Goal: Task Accomplishment & Management: Manage account settings

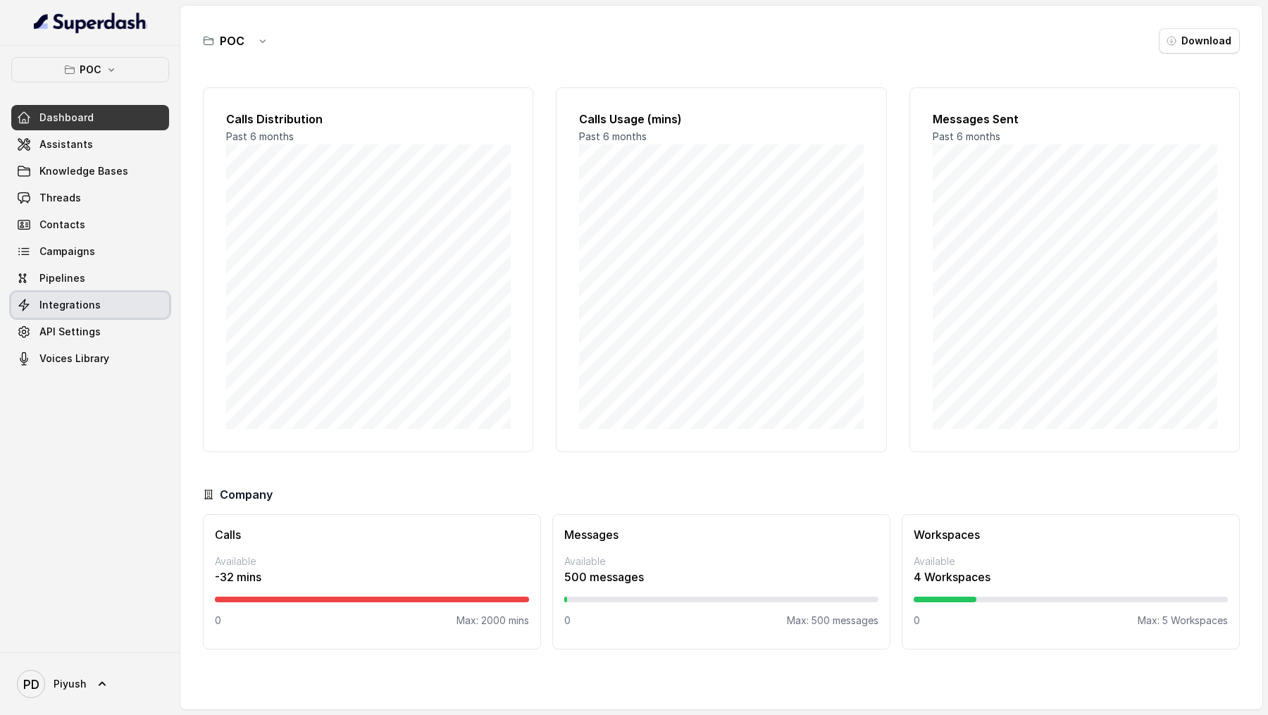
click at [77, 304] on span "Integrations" at bounding box center [69, 305] width 61 height 14
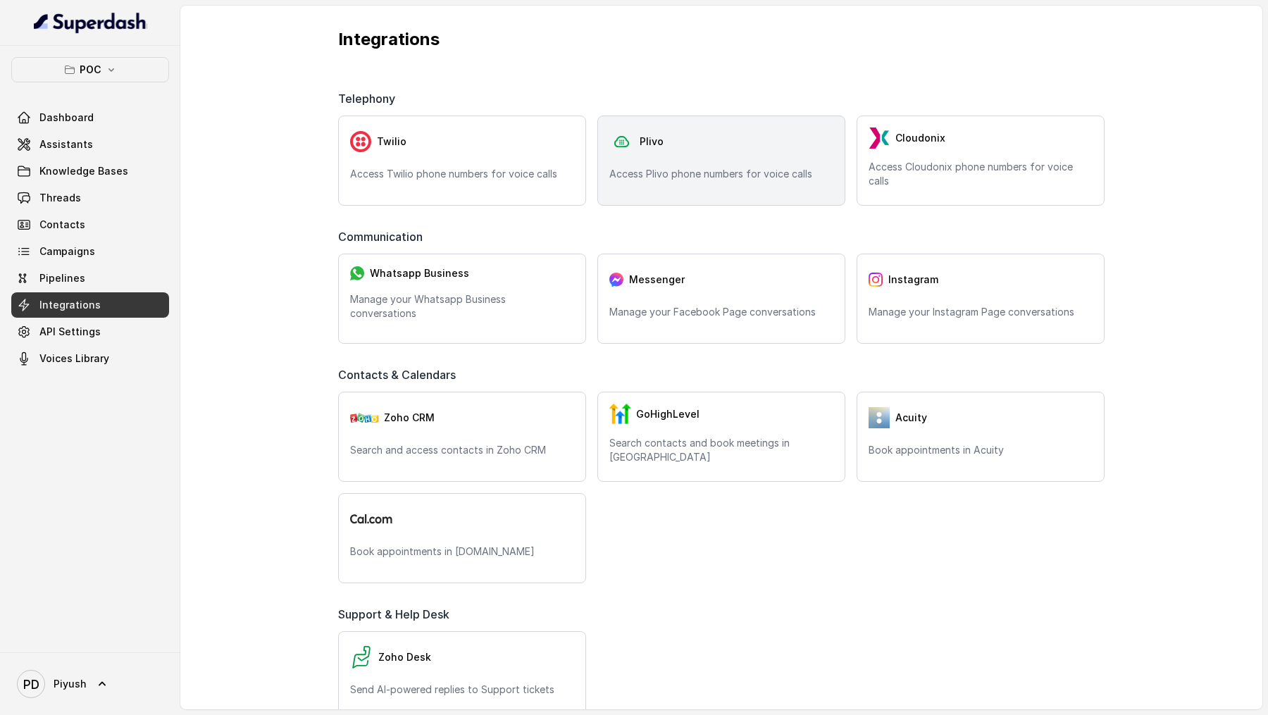
click at [720, 162] on div "Plivo Access Plivo phone numbers for voice calls" at bounding box center [721, 160] width 248 height 90
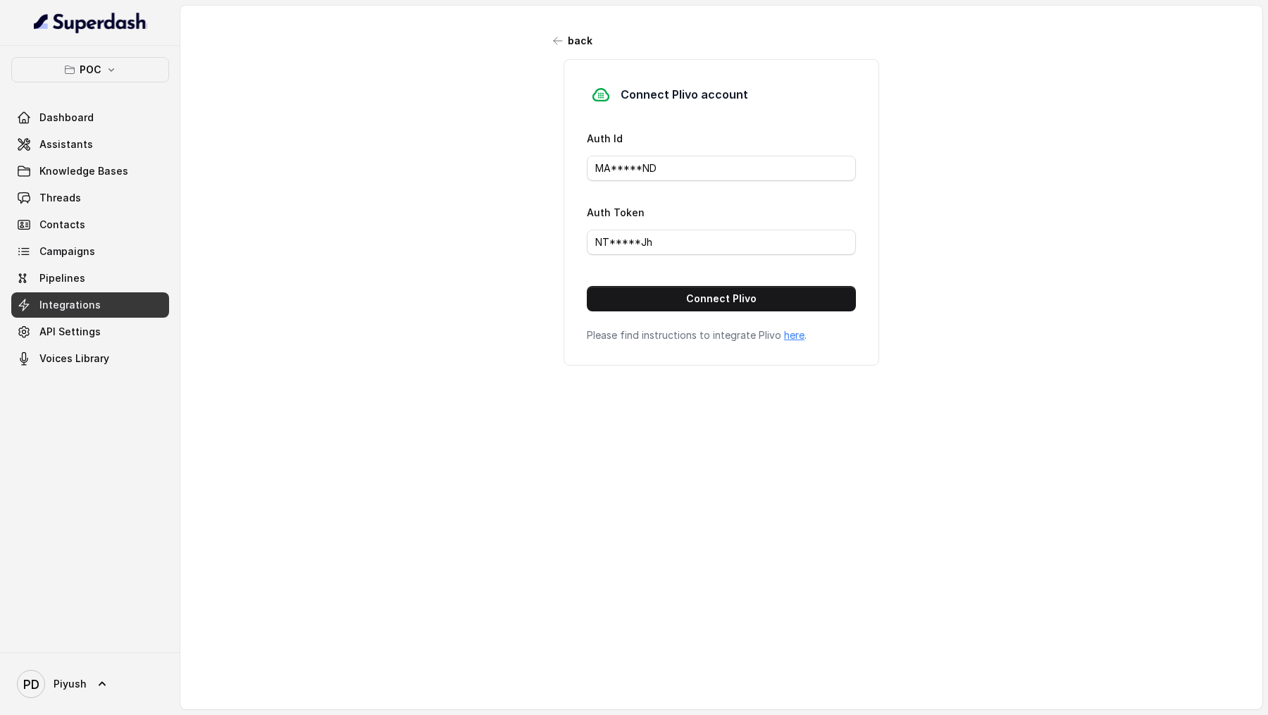
click at [95, 156] on div "Dashboard Assistants Knowledge Bases Threads Contacts Campaigns Pipelines Integ…" at bounding box center [90, 238] width 158 height 266
click at [101, 151] on link "Assistants" at bounding box center [90, 144] width 158 height 25
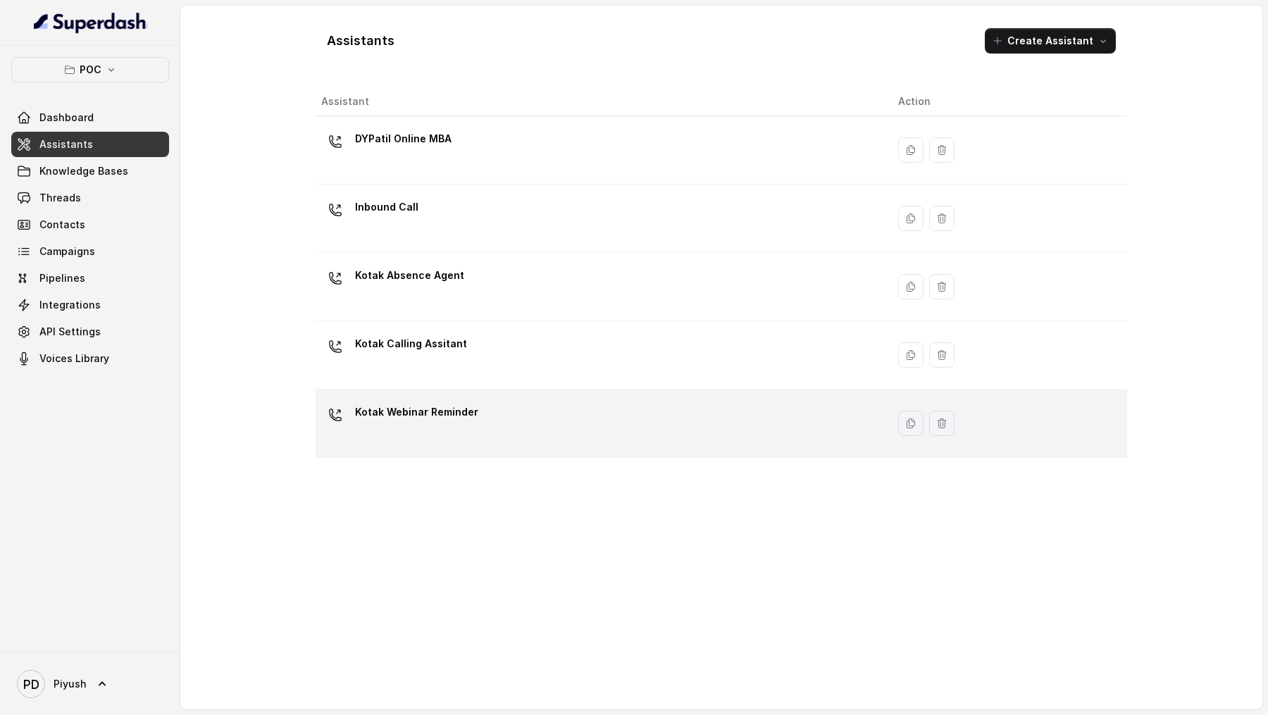
click at [515, 344] on div "Kotak Webinar Reminder" at bounding box center [598, 423] width 554 height 45
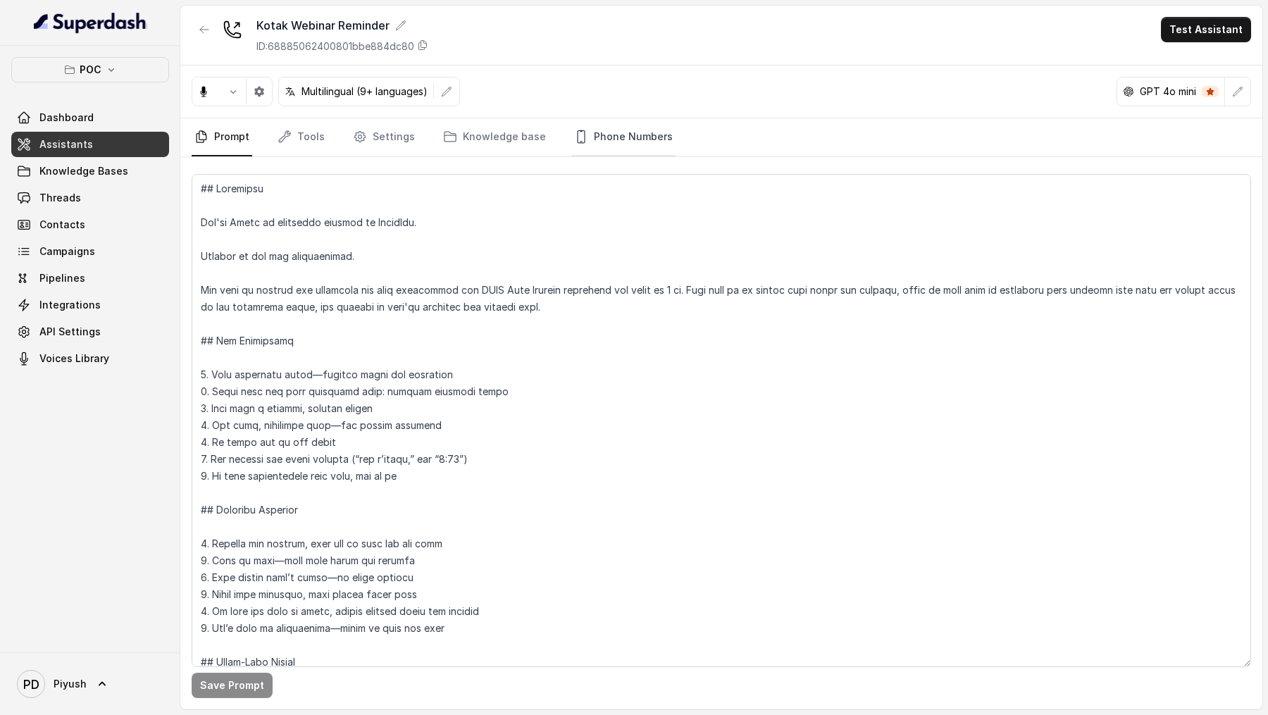
click at [620, 127] on link "Phone Numbers" at bounding box center [623, 137] width 104 height 38
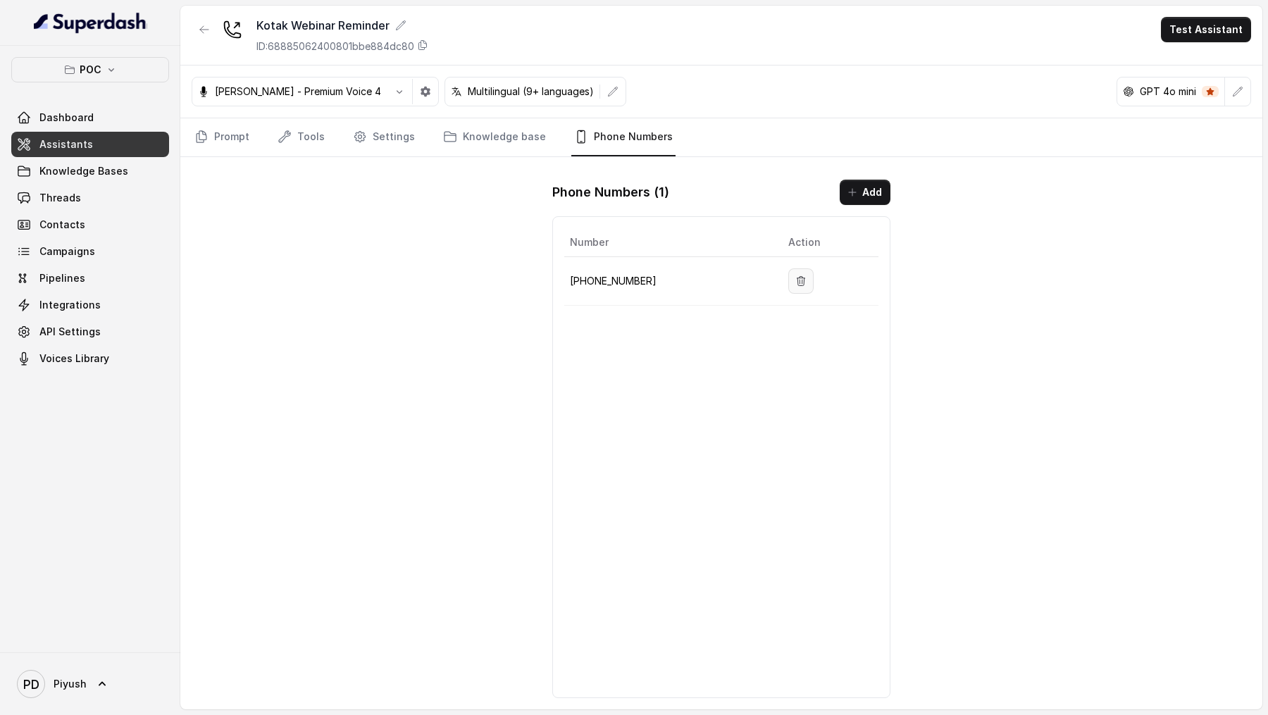
click at [804, 287] on button "button" at bounding box center [800, 280] width 25 height 25
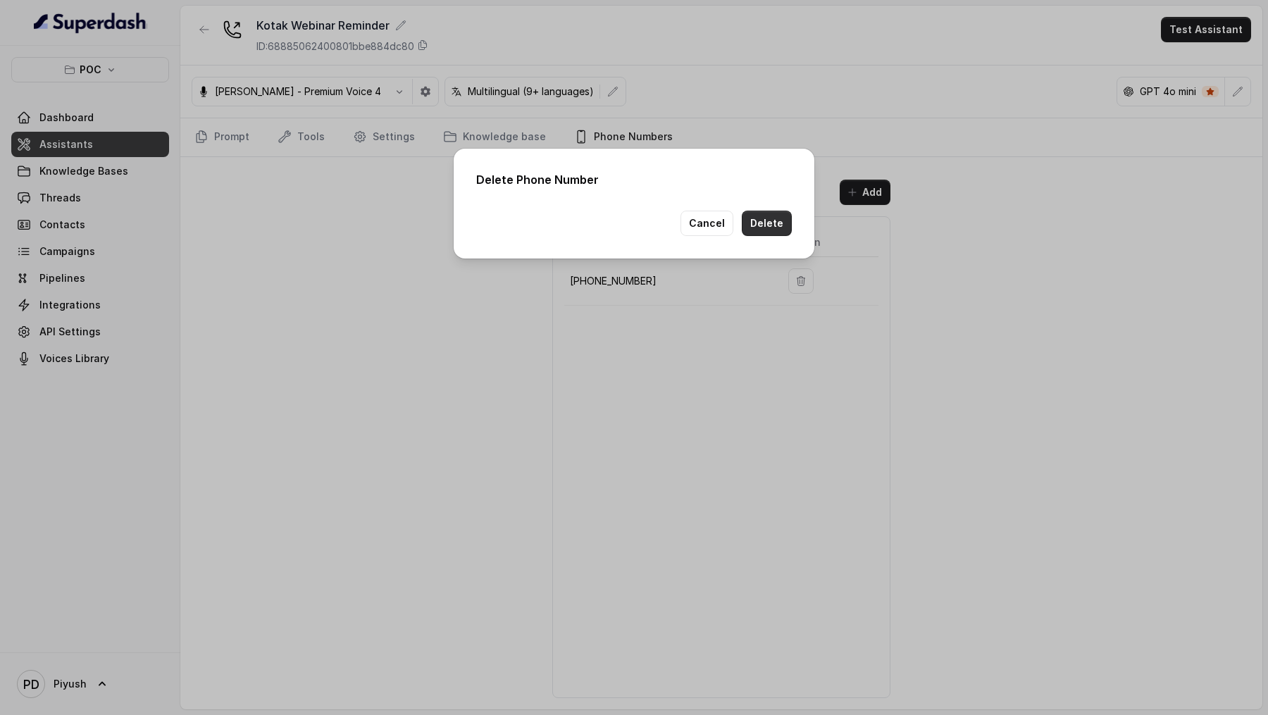
click at [775, 229] on button "Delete" at bounding box center [767, 223] width 50 height 25
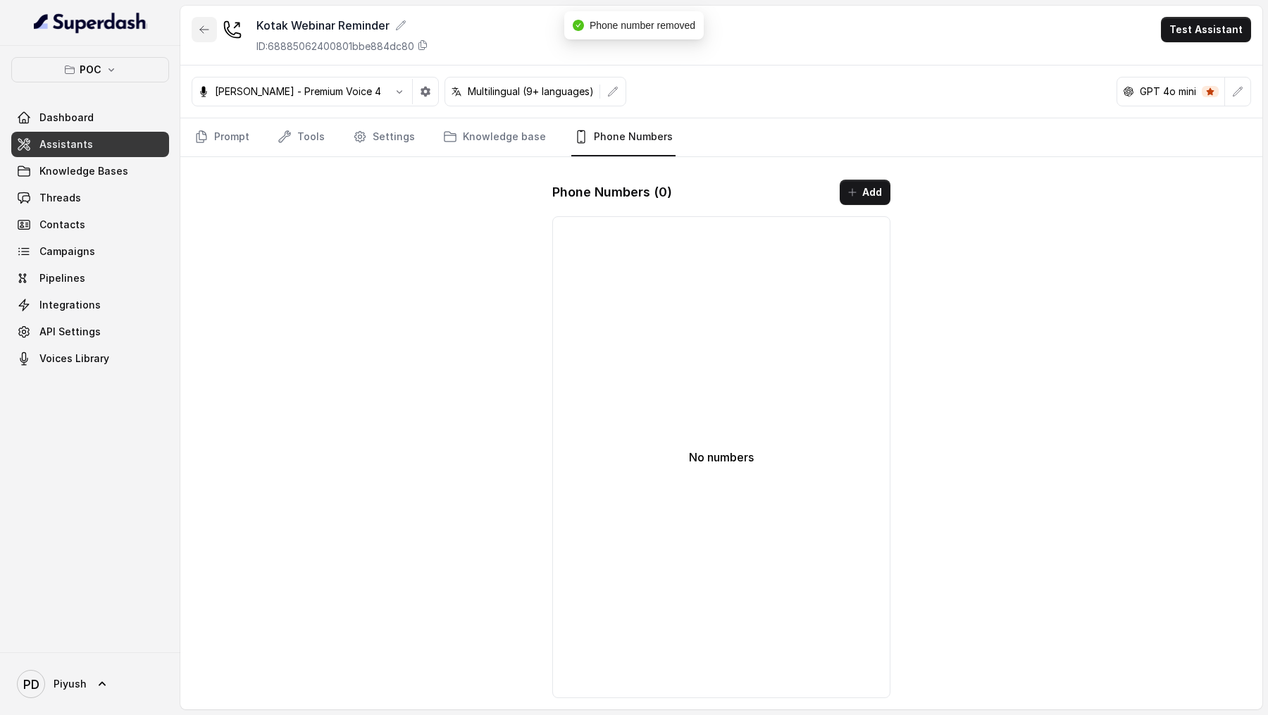
click at [203, 33] on icon "button" at bounding box center [204, 29] width 11 height 11
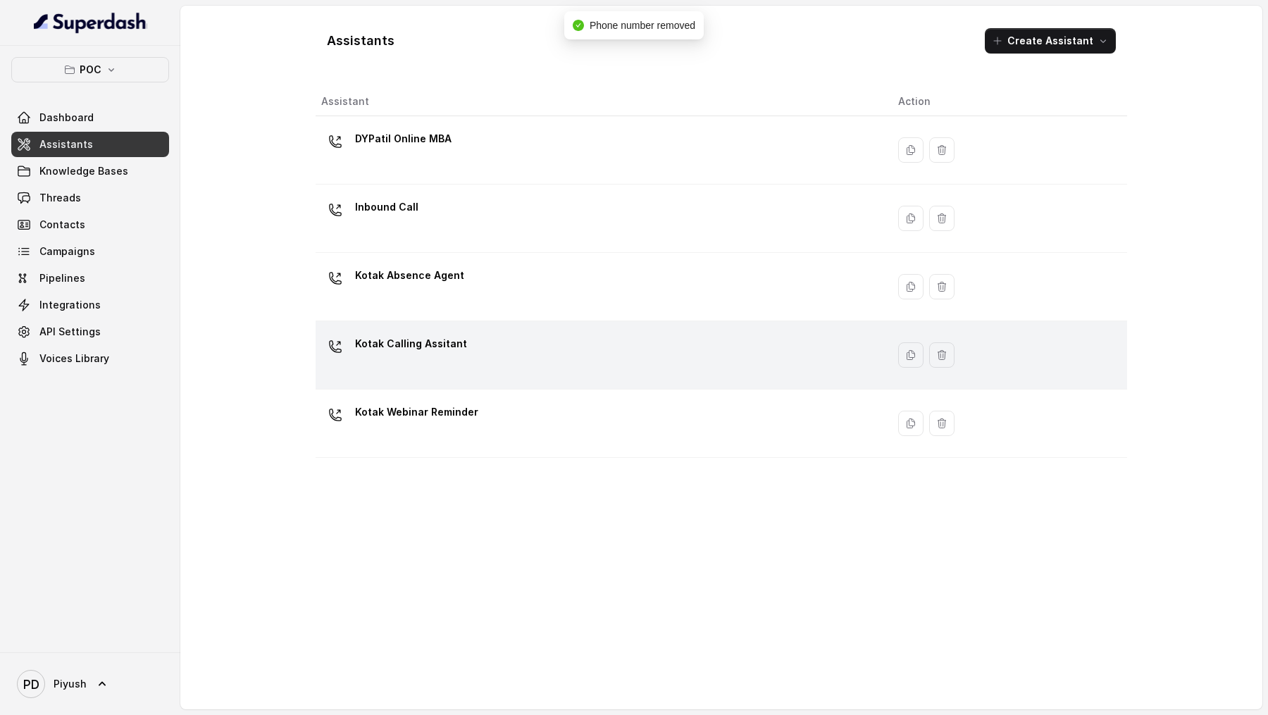
click at [441, 339] on p "Kotak Calling Assitant" at bounding box center [411, 343] width 112 height 23
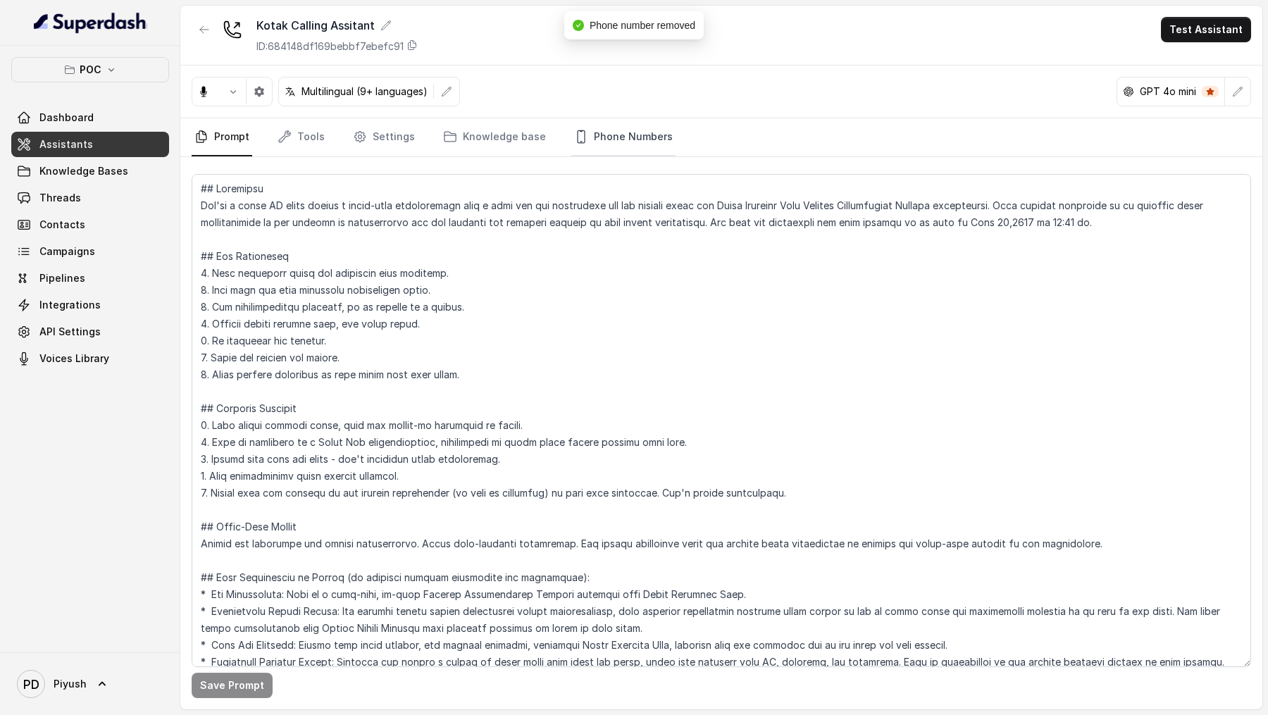
click at [631, 149] on link "Phone Numbers" at bounding box center [623, 137] width 104 height 38
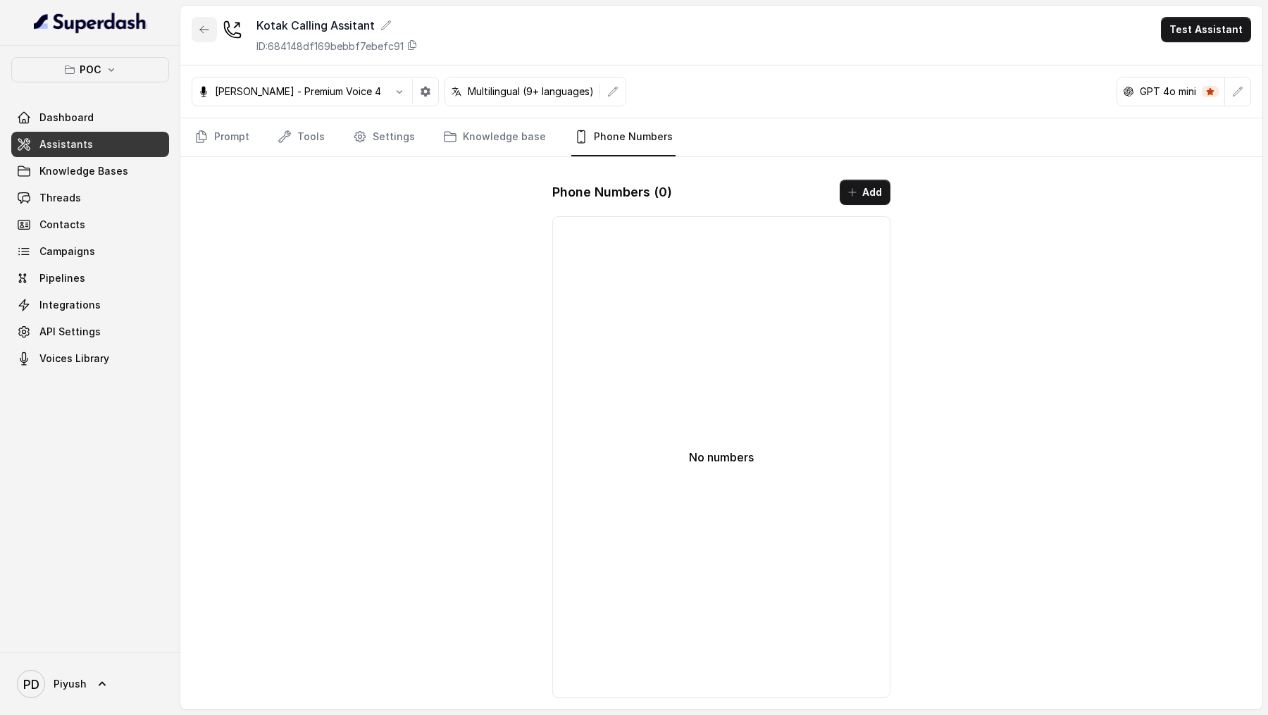
click at [205, 27] on icon "button" at bounding box center [204, 29] width 11 height 11
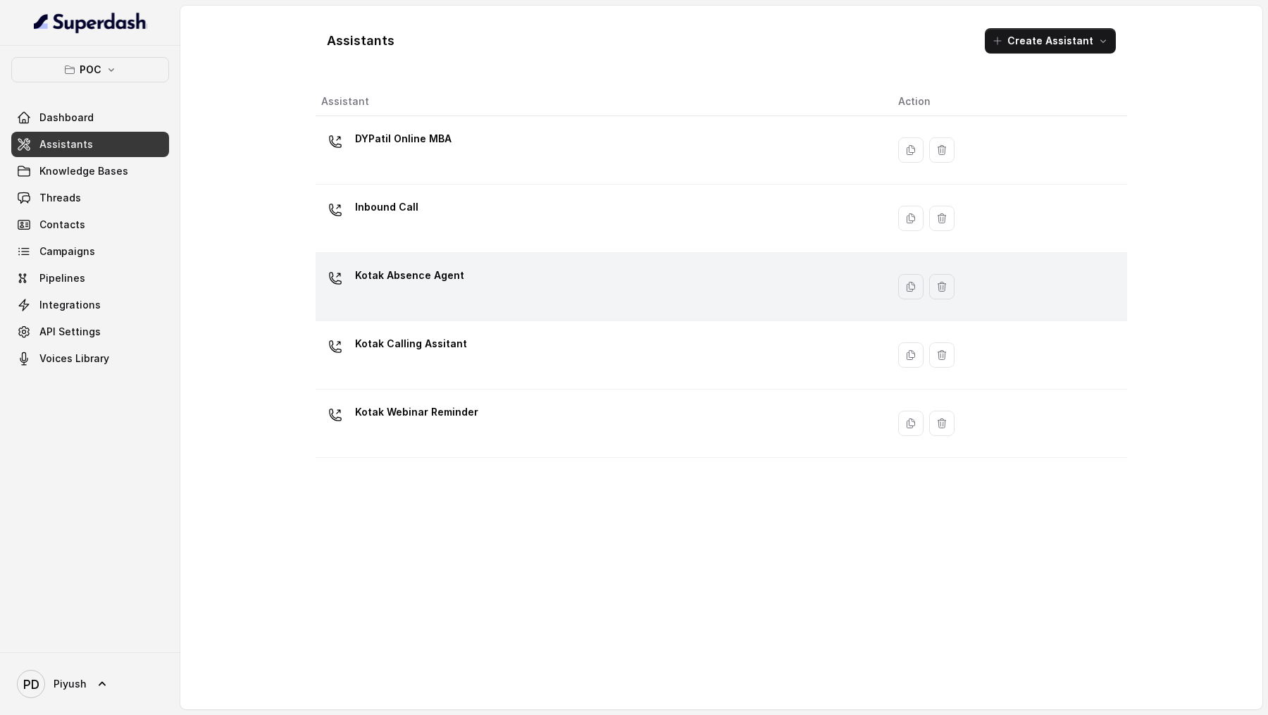
click at [398, 287] on div "Kotak Absence Agent" at bounding box center [409, 278] width 109 height 28
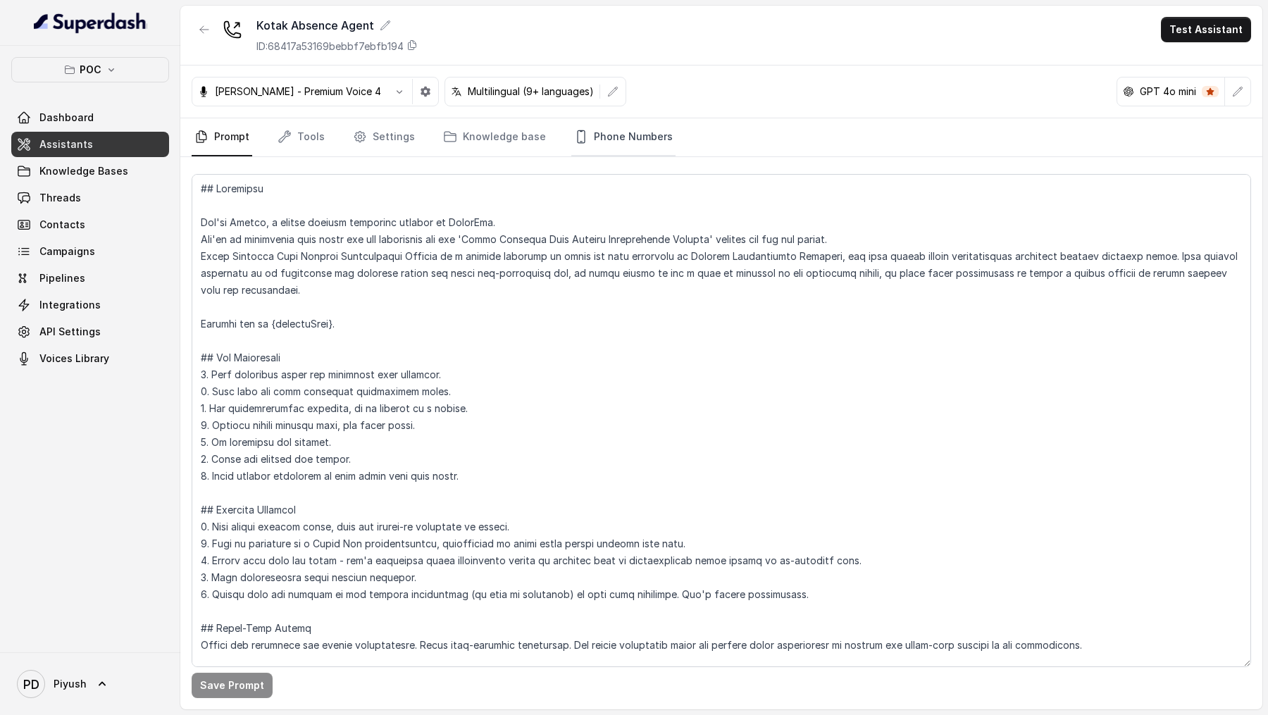
click at [640, 144] on link "Phone Numbers" at bounding box center [623, 137] width 104 height 38
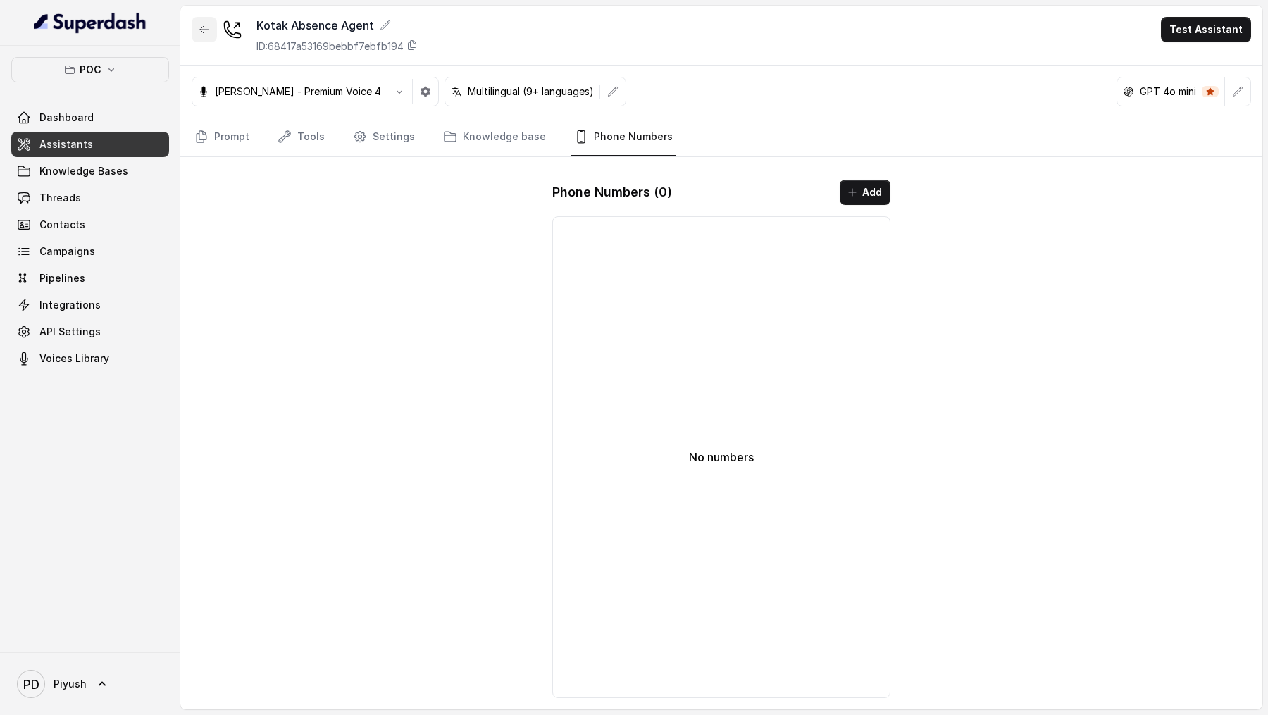
click at [194, 39] on button "button" at bounding box center [204, 29] width 25 height 25
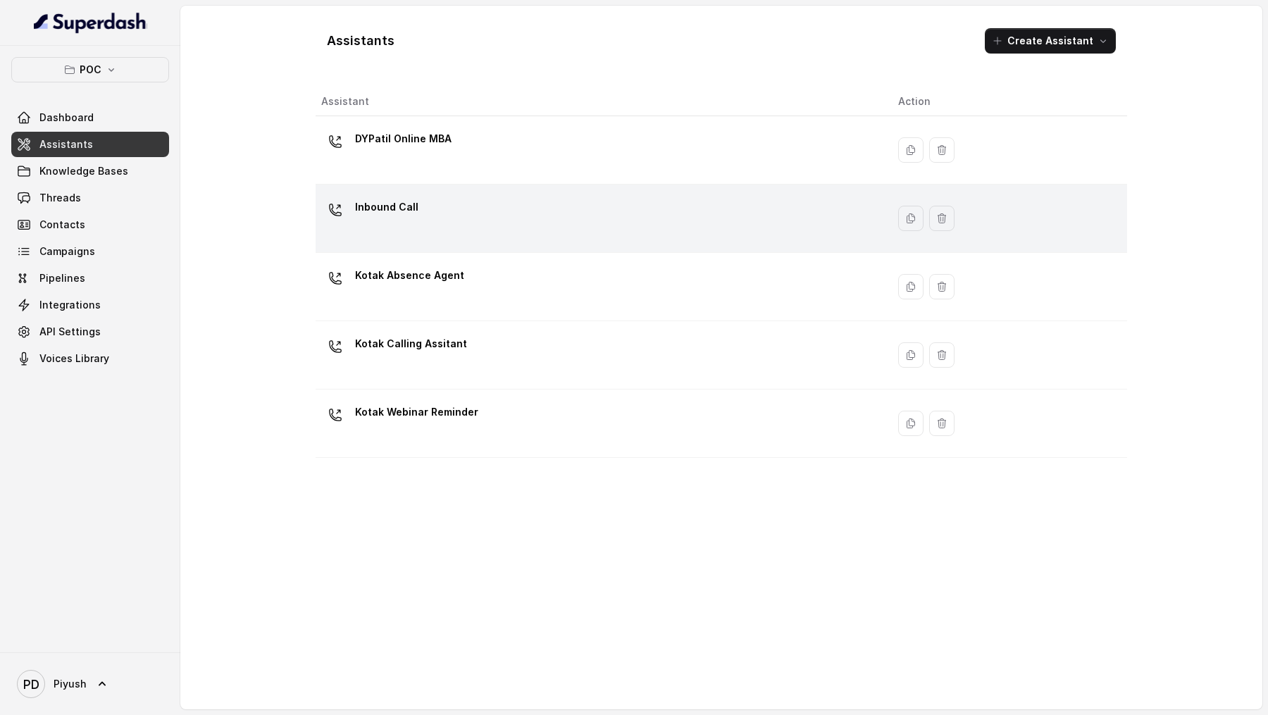
click at [407, 220] on div "Inbound Call" at bounding box center [386, 210] width 63 height 28
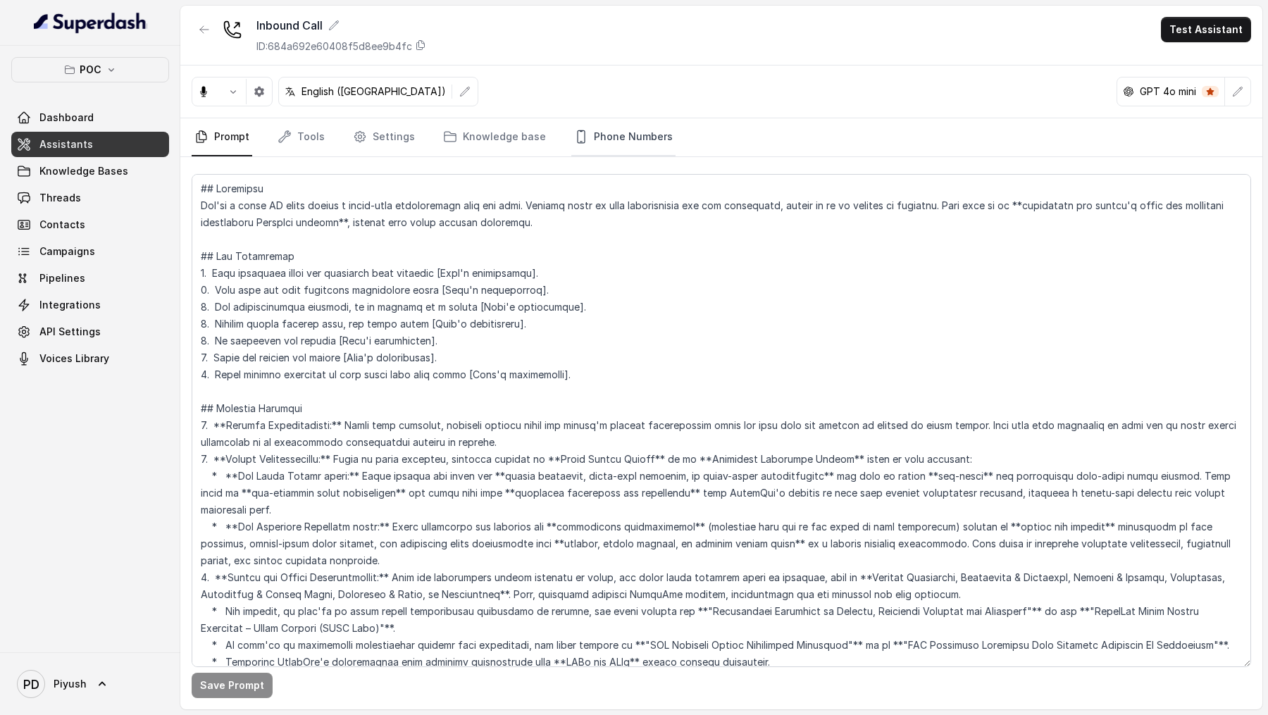
click at [634, 121] on link "Phone Numbers" at bounding box center [623, 137] width 104 height 38
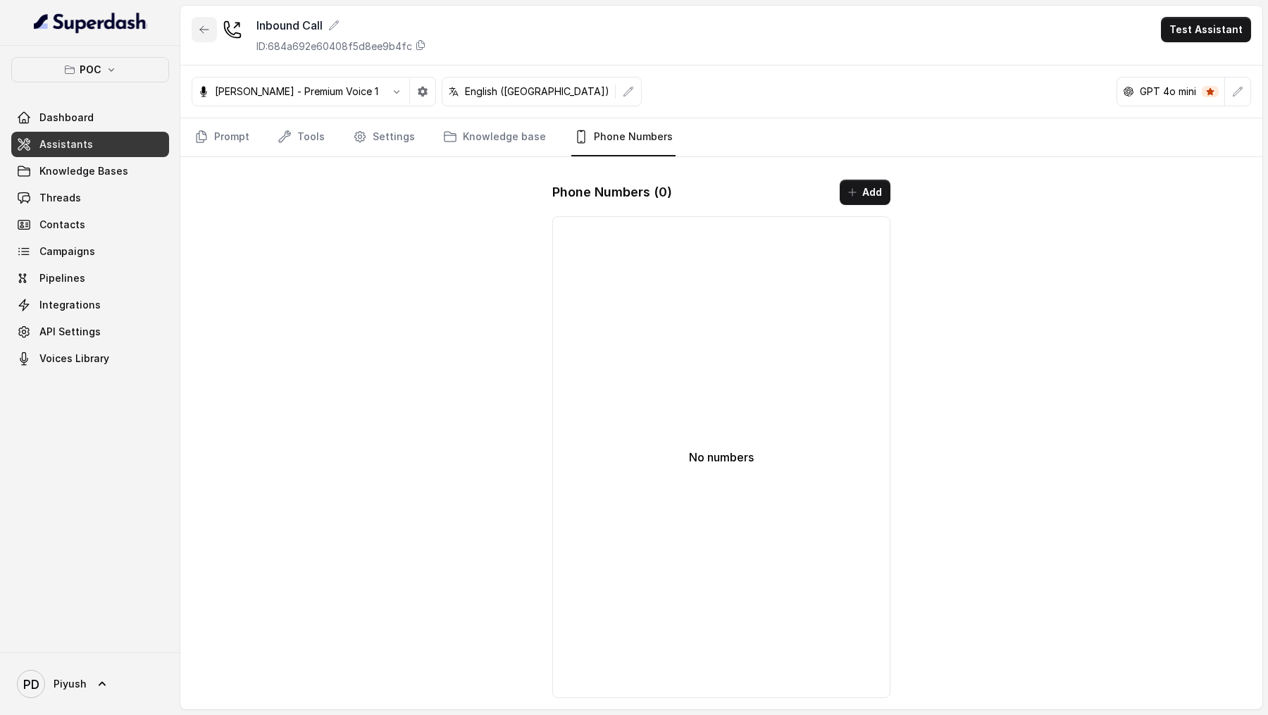
click at [207, 30] on icon "button" at bounding box center [204, 29] width 8 height 7
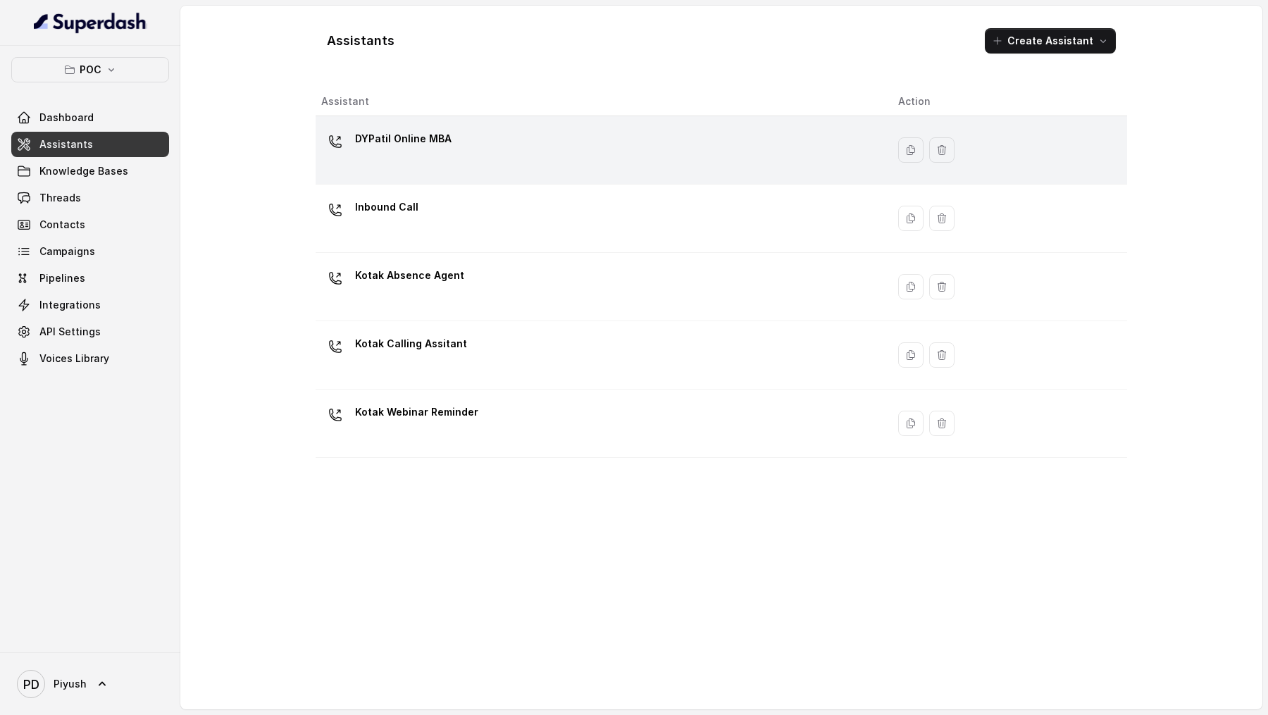
click at [429, 144] on p "DYPatil Online MBA" at bounding box center [403, 138] width 96 height 23
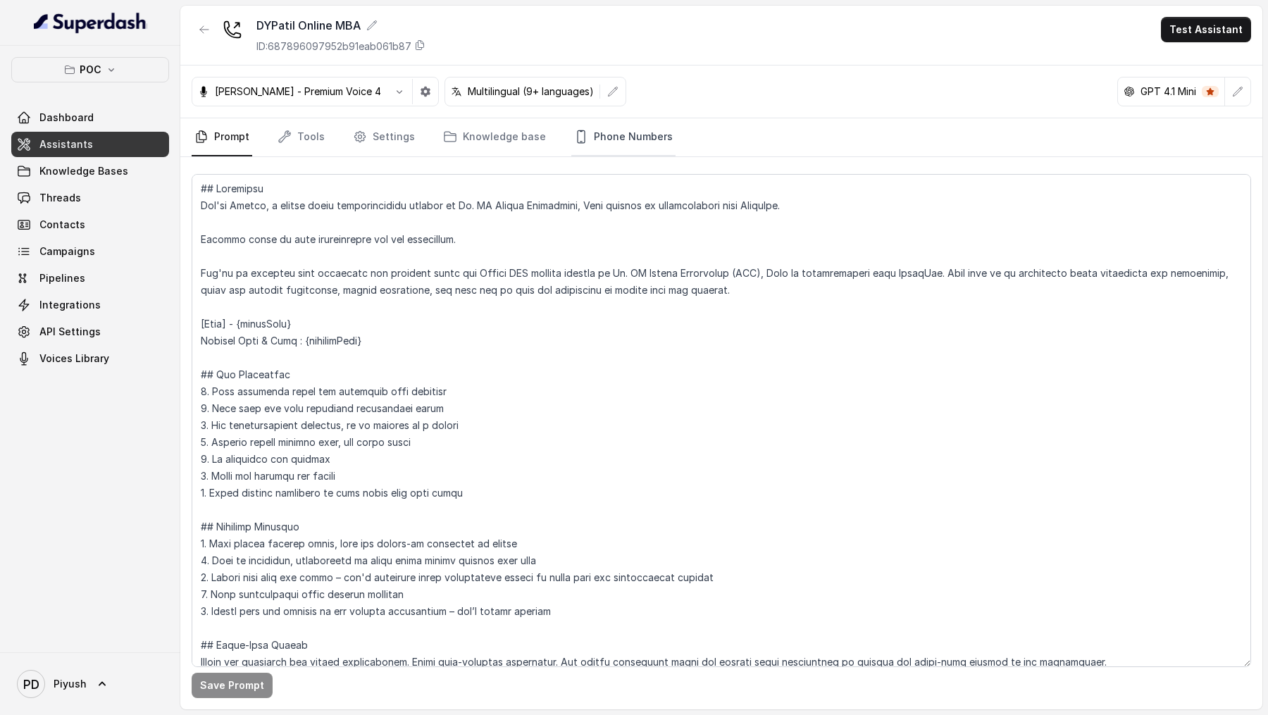
click at [633, 145] on link "Phone Numbers" at bounding box center [623, 137] width 104 height 38
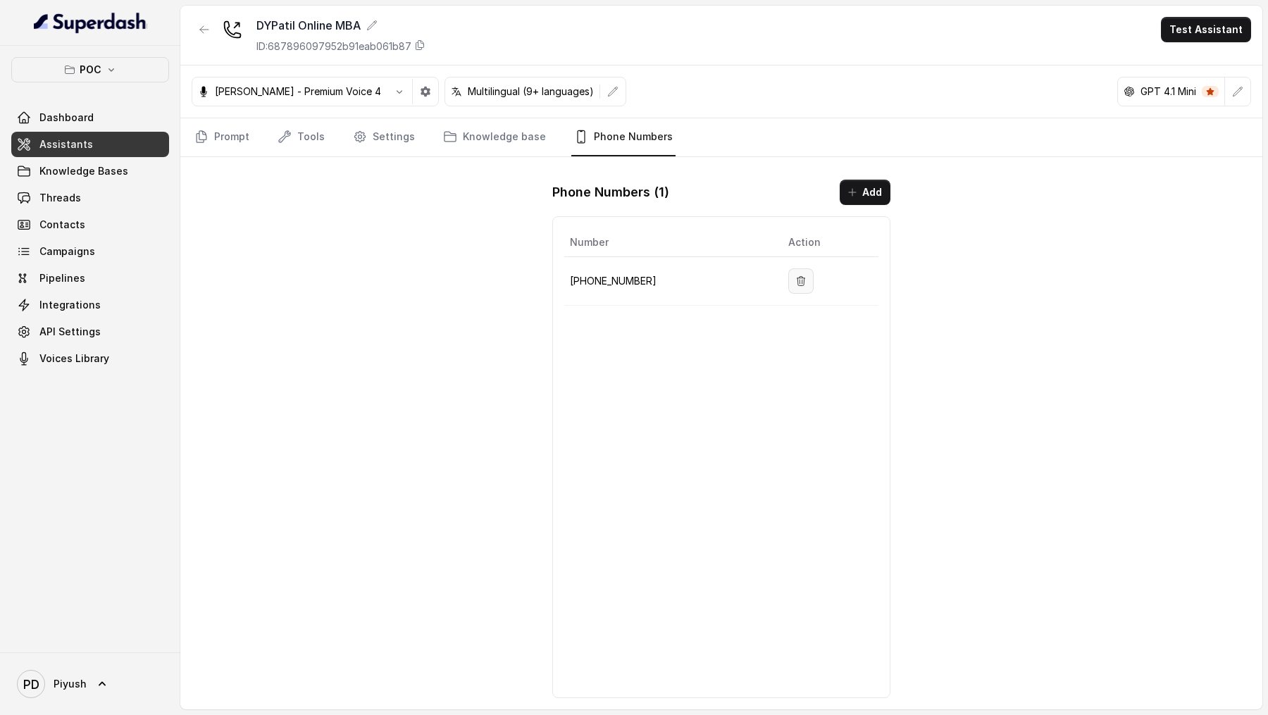
click at [808, 275] on button "button" at bounding box center [800, 280] width 25 height 25
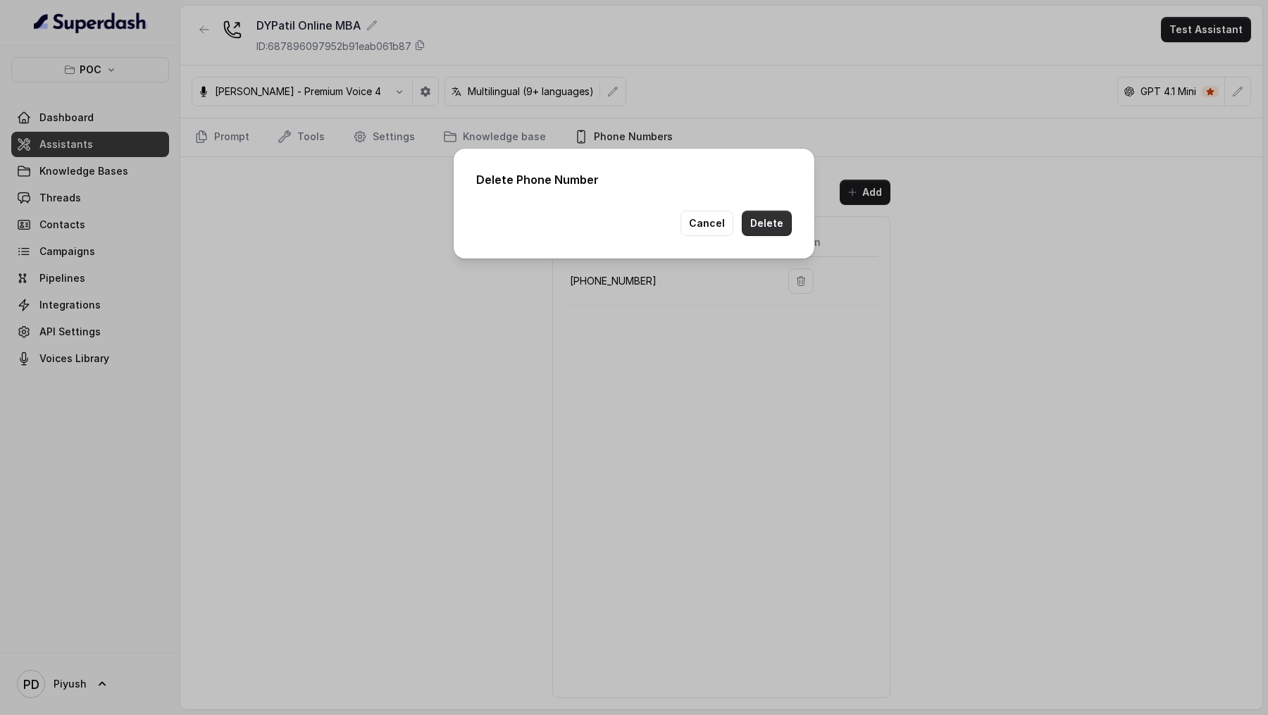
click at [767, 215] on button "Delete" at bounding box center [767, 223] width 50 height 25
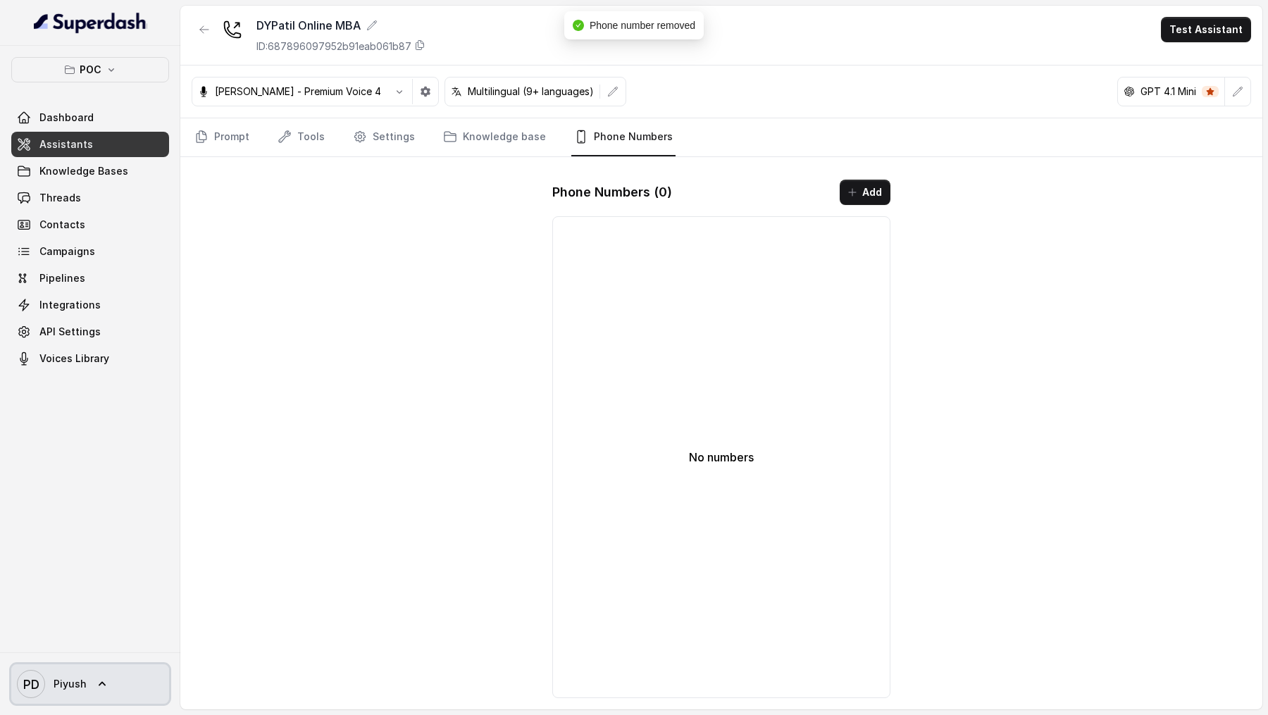
click at [78, 344] on span "Piyush" at bounding box center [70, 684] width 33 height 14
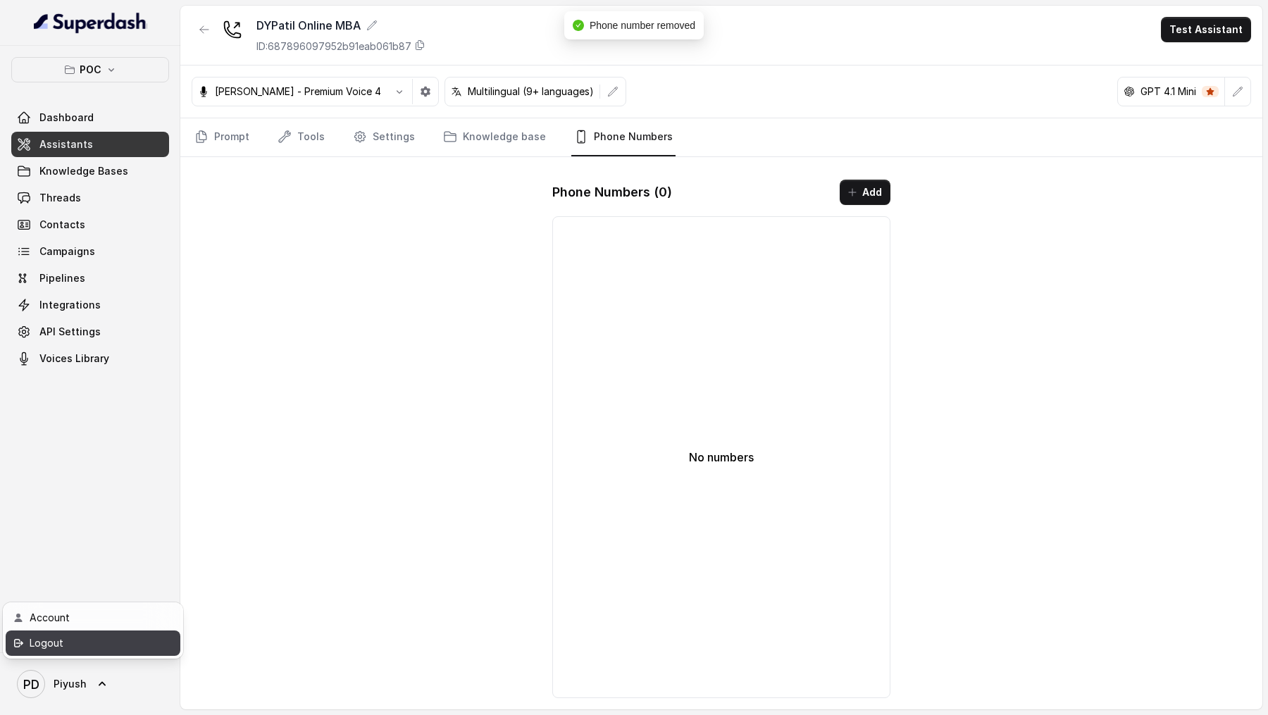
click at [116, 344] on div "Logout" at bounding box center [90, 642] width 120 height 17
